Goal: Register for event/course

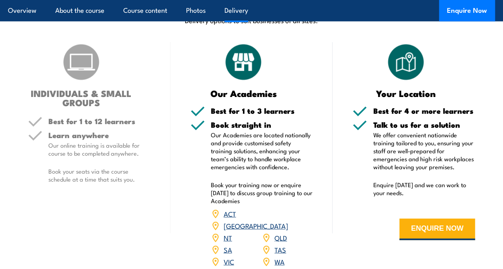
scroll to position [2293, 0]
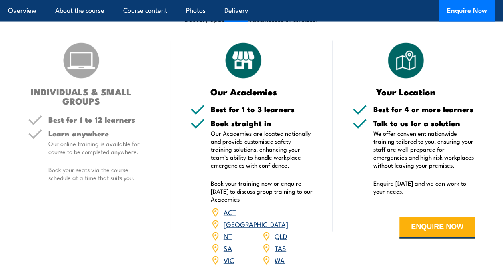
click at [227, 232] on link "NT" at bounding box center [228, 237] width 8 height 10
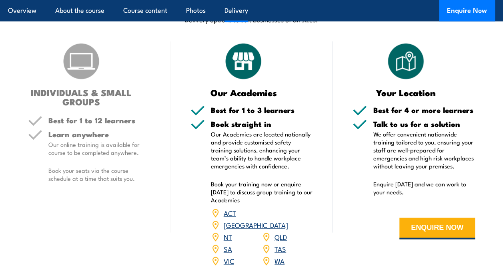
scroll to position [2293, 0]
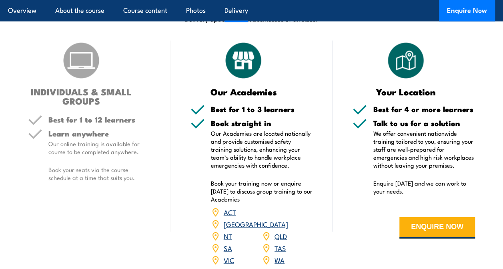
click at [84, 61] on img at bounding box center [81, 61] width 40 height 40
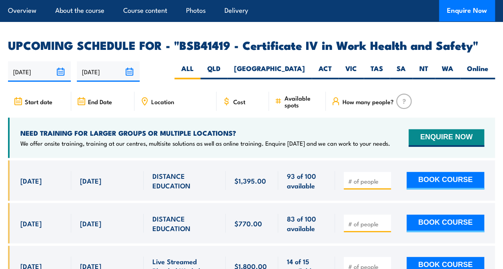
scroll to position [2549, 0]
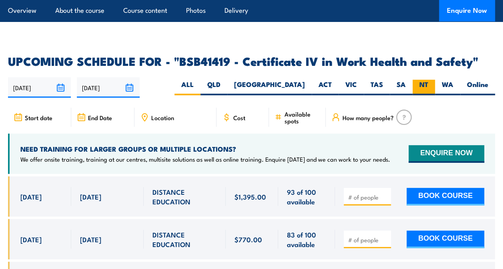
click at [428, 80] on label "NT" at bounding box center [423, 88] width 22 height 16
click at [428, 80] on input "NT" at bounding box center [430, 82] width 5 height 5
radio input "true"
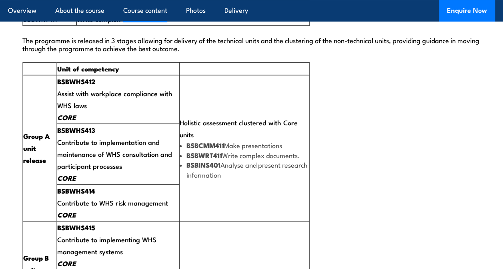
scroll to position [1551, 0]
